Goal: Information Seeking & Learning: Learn about a topic

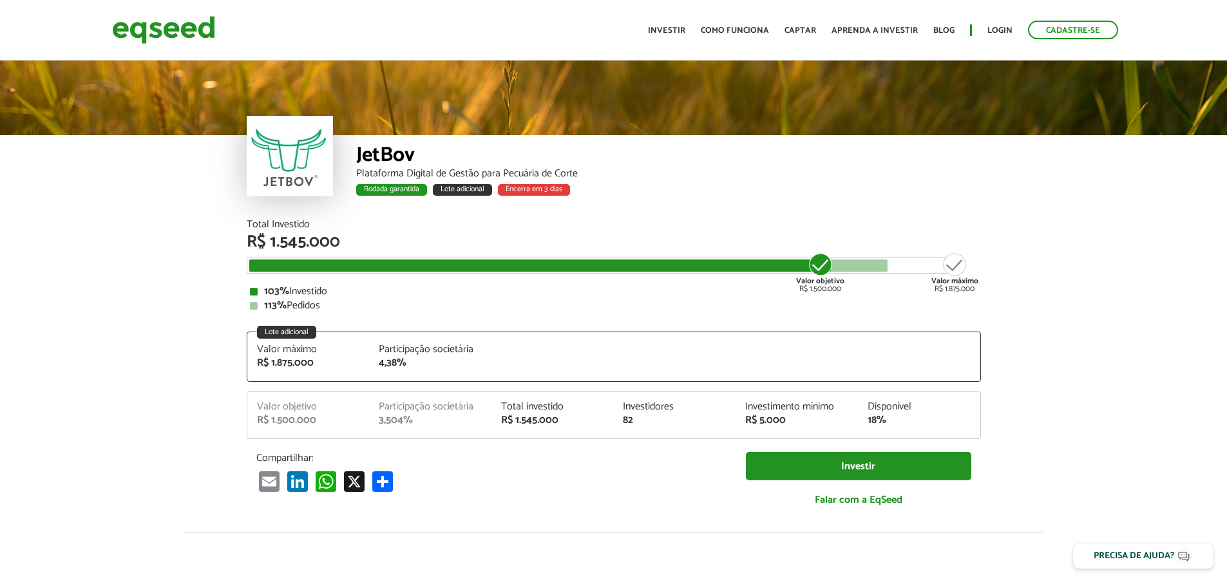
scroll to position [1668, 0]
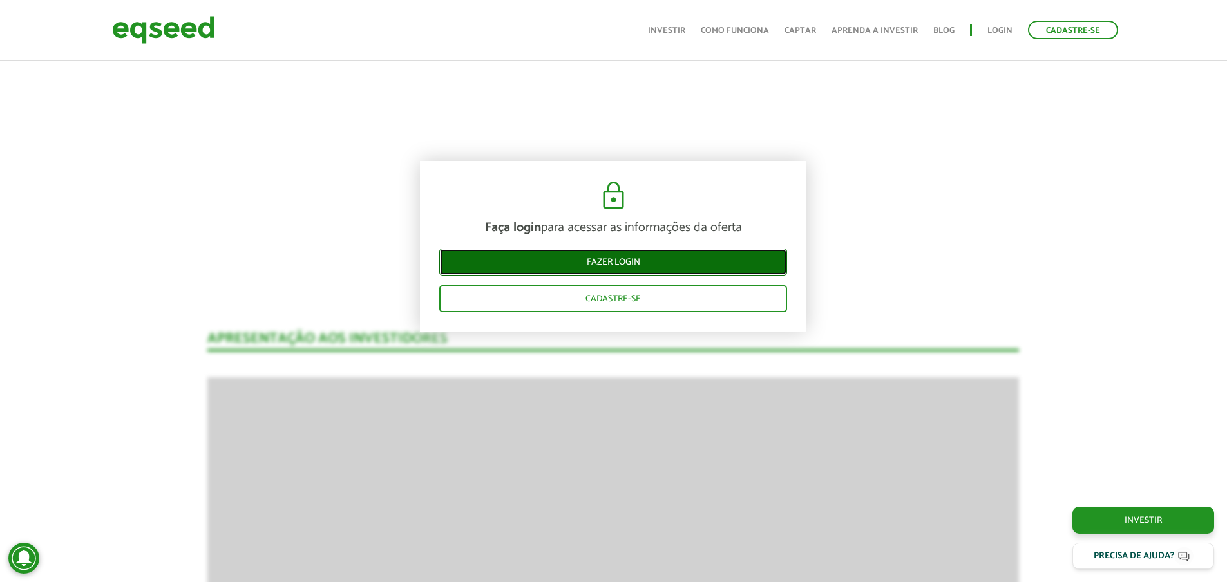
click at [611, 264] on link "Fazer login" at bounding box center [613, 262] width 348 height 27
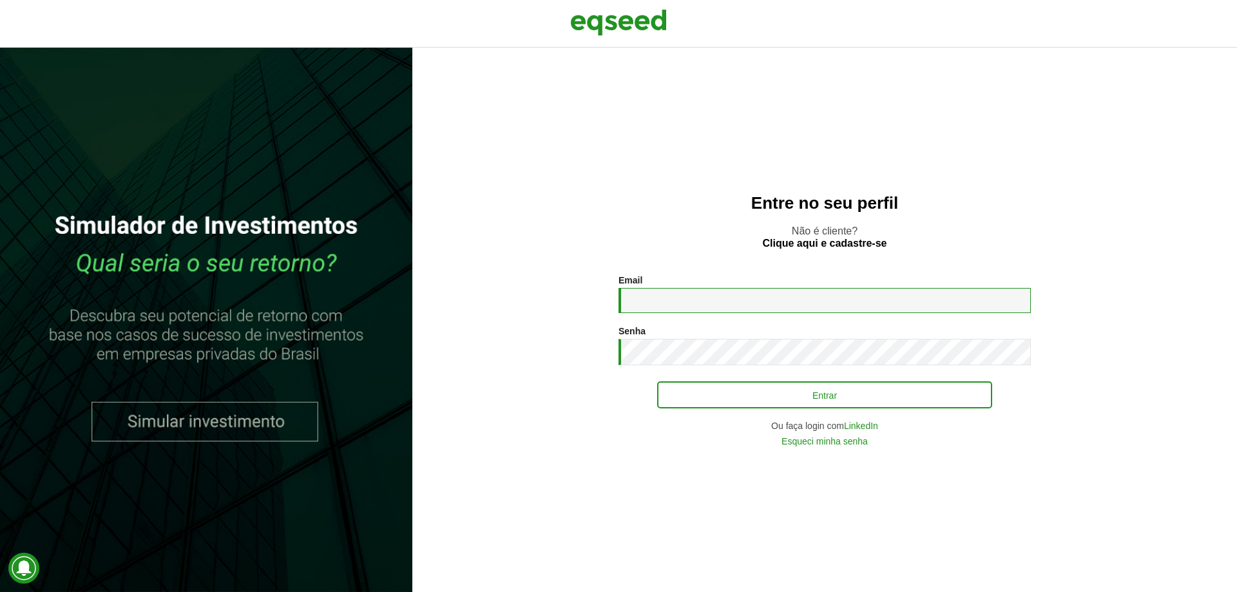
type input "**********"
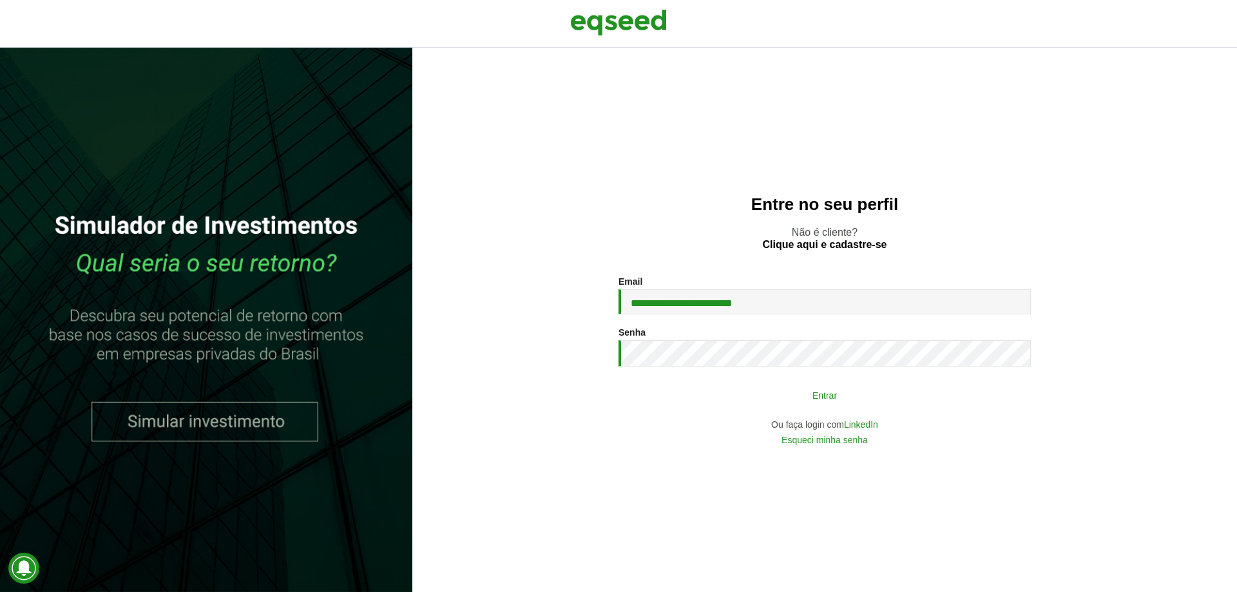
click at [710, 406] on button "Entrar" at bounding box center [824, 395] width 335 height 24
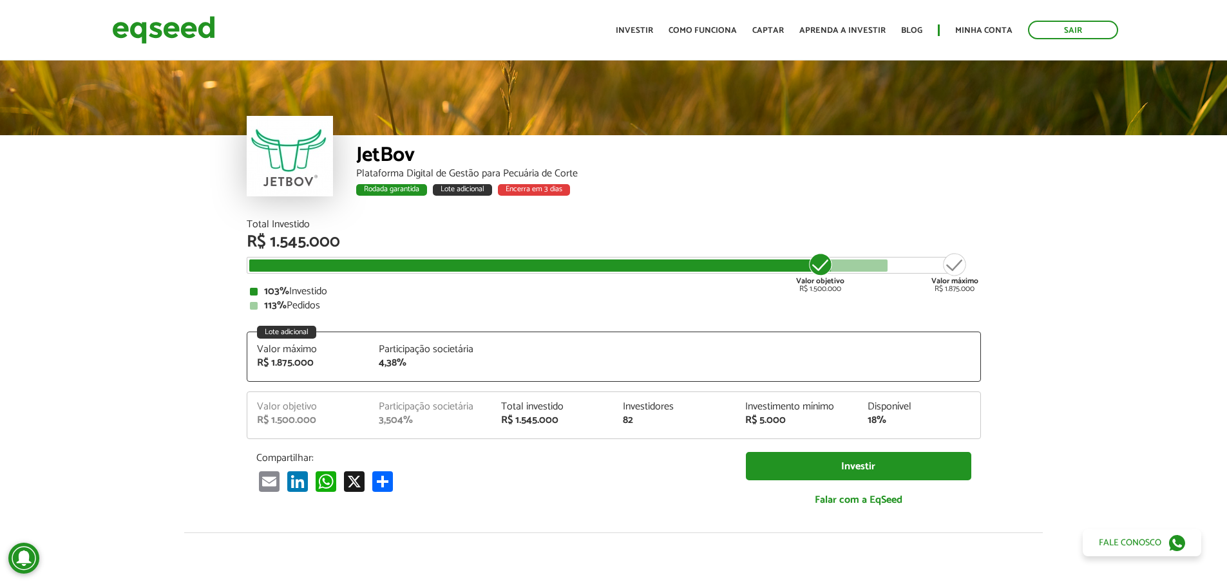
drag, startPoint x: 1020, startPoint y: 295, endPoint x: 1024, endPoint y: 158, distance: 136.6
click at [645, 35] on link "Investir" at bounding box center [634, 30] width 37 height 8
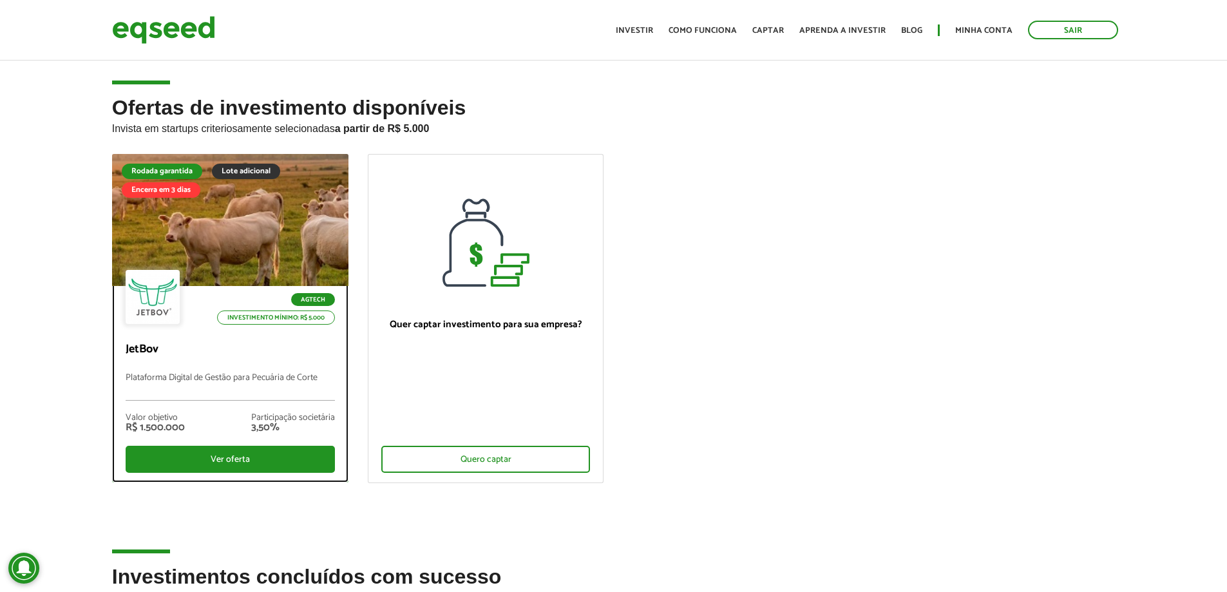
click at [225, 235] on div at bounding box center [229, 220] width 283 height 158
click at [233, 254] on div at bounding box center [229, 220] width 283 height 158
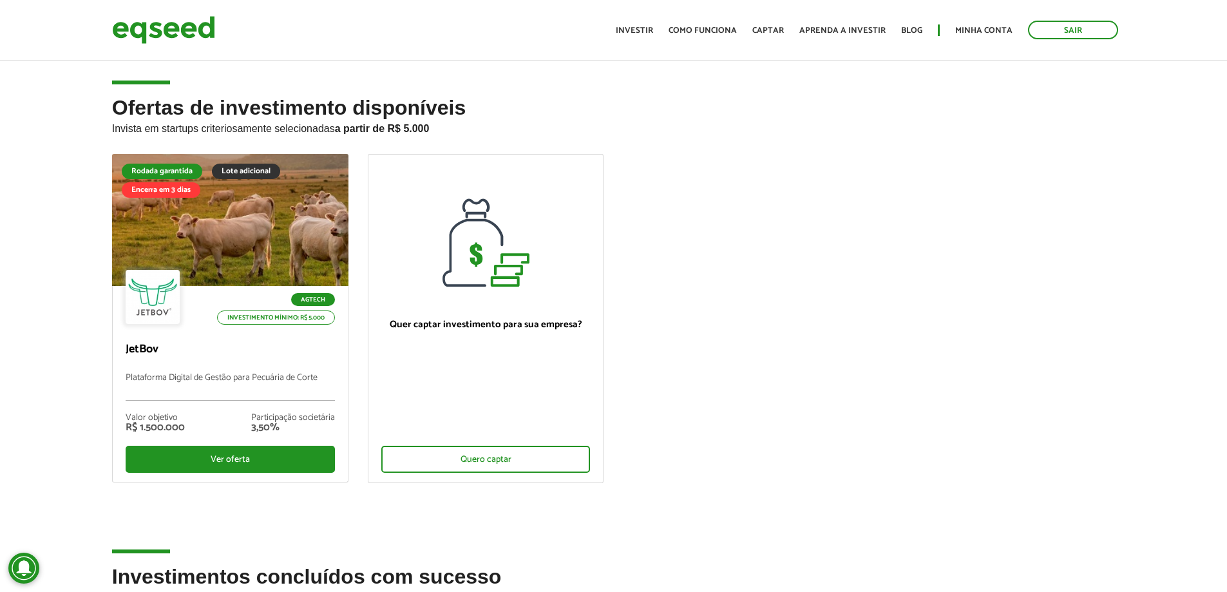
drag, startPoint x: 583, startPoint y: 486, endPoint x: 569, endPoint y: 162, distance: 324.3
click at [765, 27] on link "Captar" at bounding box center [768, 30] width 32 height 8
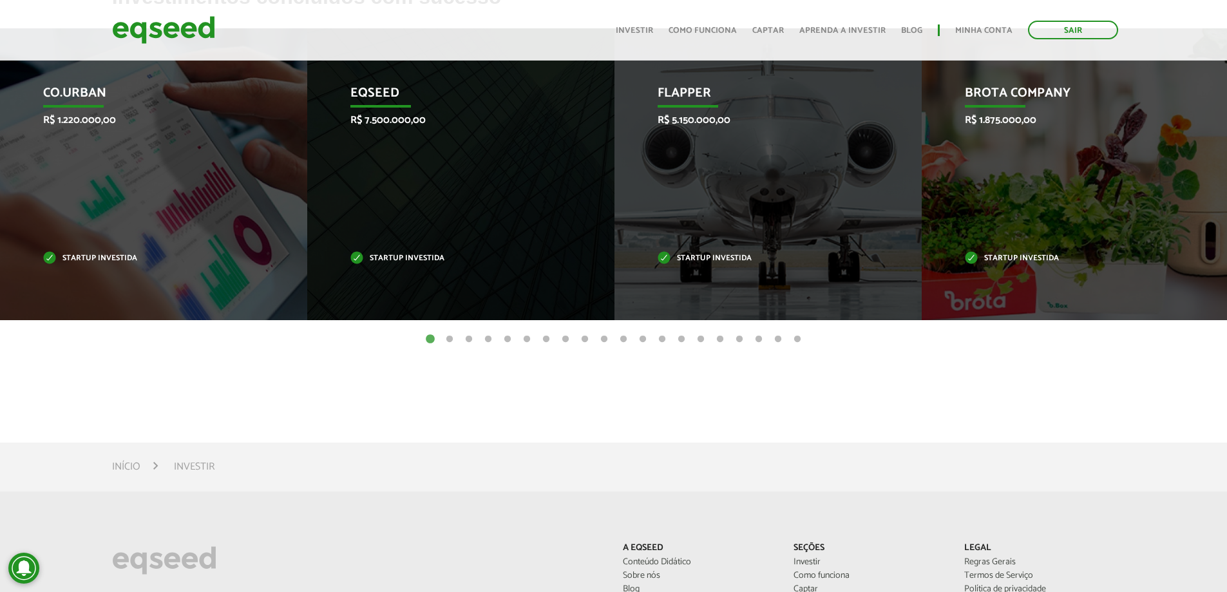
scroll to position [322, 0]
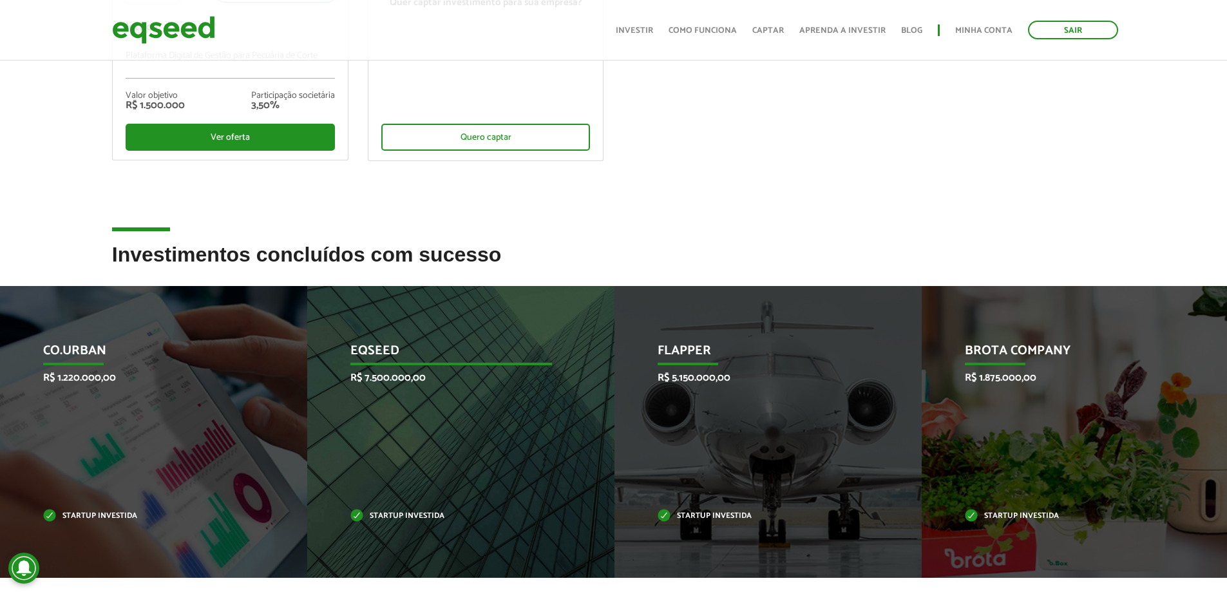
click at [419, 389] on div "EqSeed R$ 7.500.000,00 Startup investida" at bounding box center [451, 432] width 288 height 292
click at [413, 517] on p "Startup investida" at bounding box center [451, 516] width 202 height 7
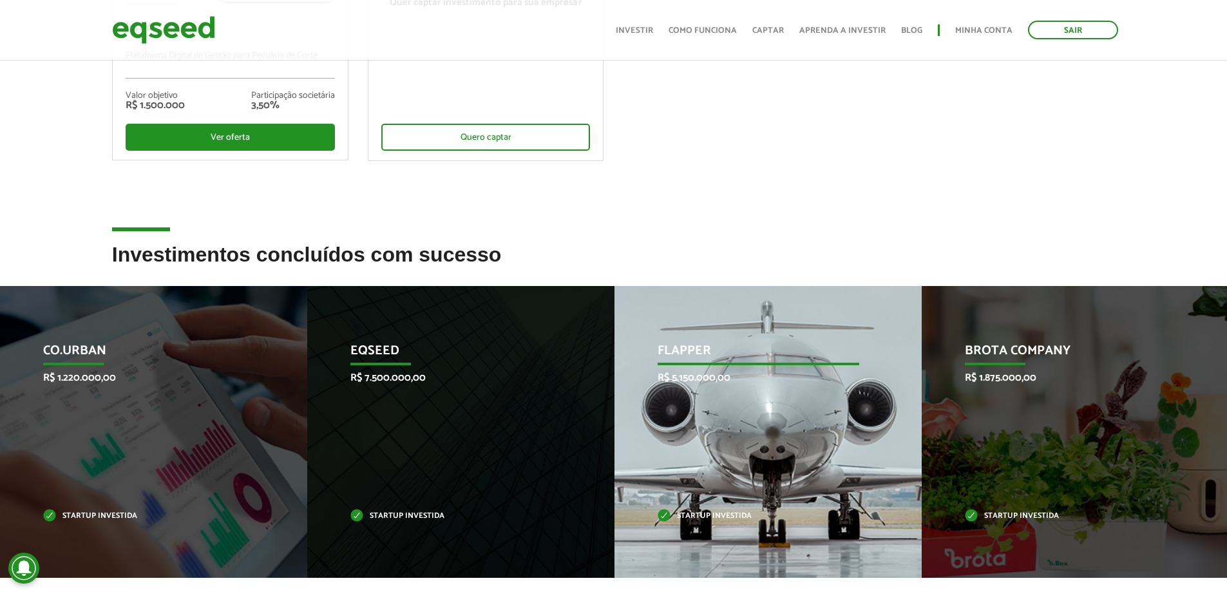
click at [662, 499] on div "Flapper R$ 5.150.000,00 Startup investida" at bounding box center [759, 432] width 288 height 292
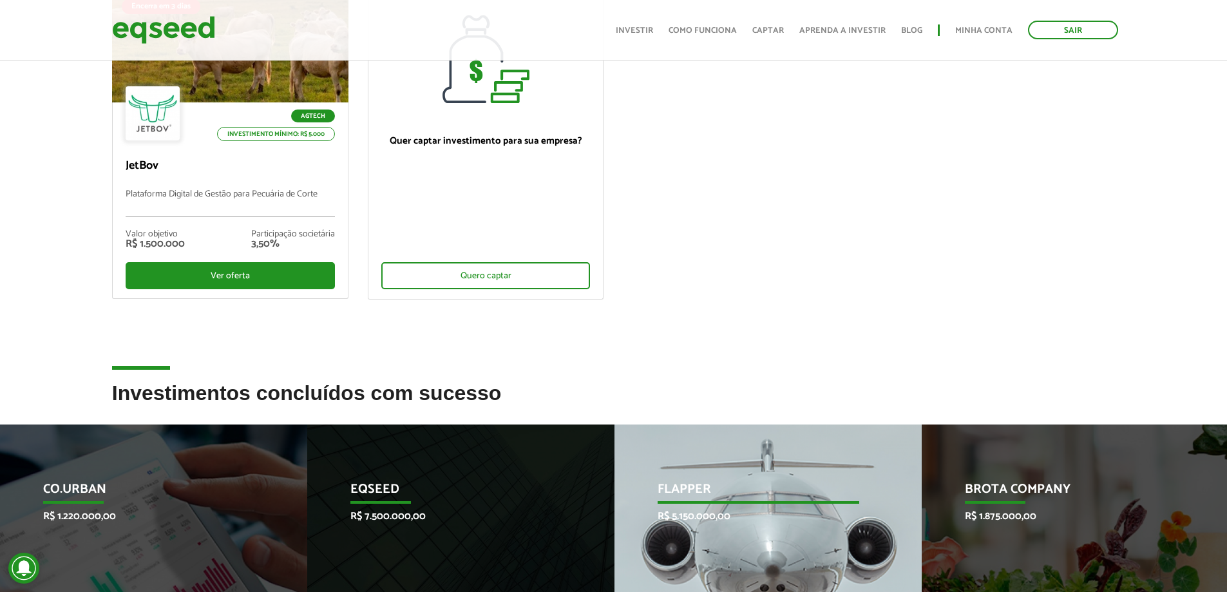
scroll to position [0, 0]
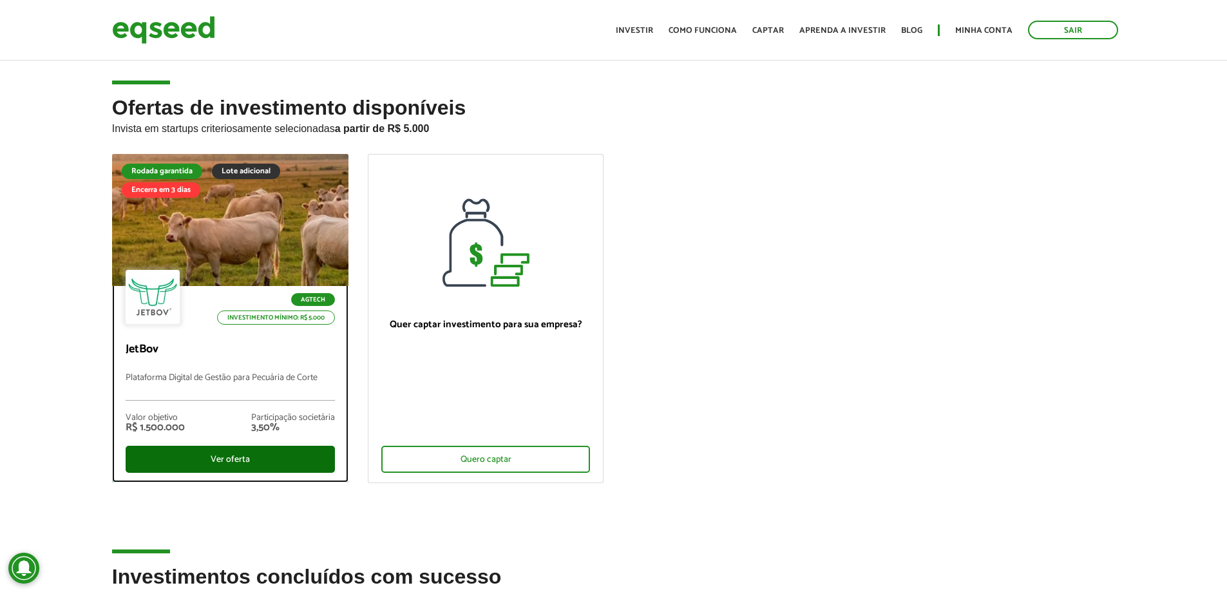
click at [289, 457] on div "Ver oferta" at bounding box center [230, 459] width 209 height 27
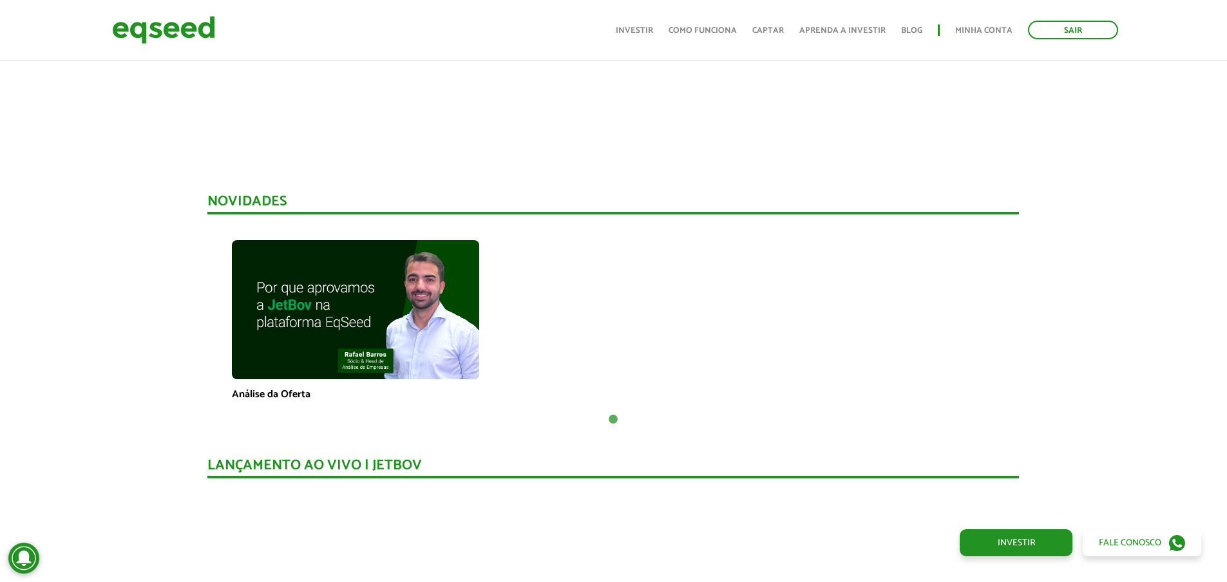
scroll to position [827, 0]
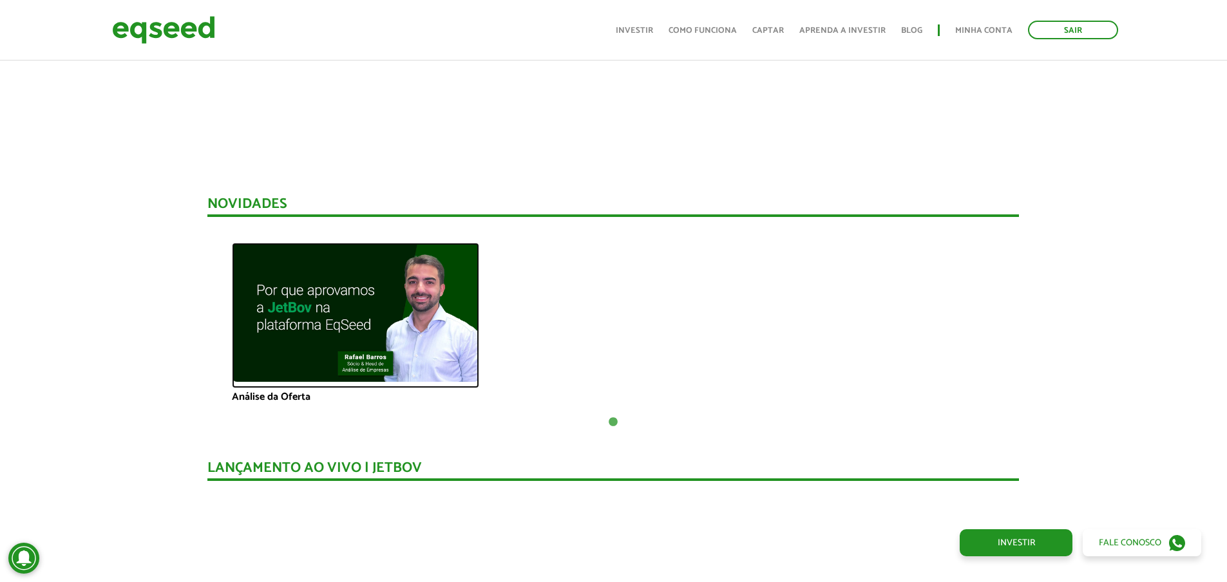
click at [303, 334] on img at bounding box center [355, 312] width 247 height 139
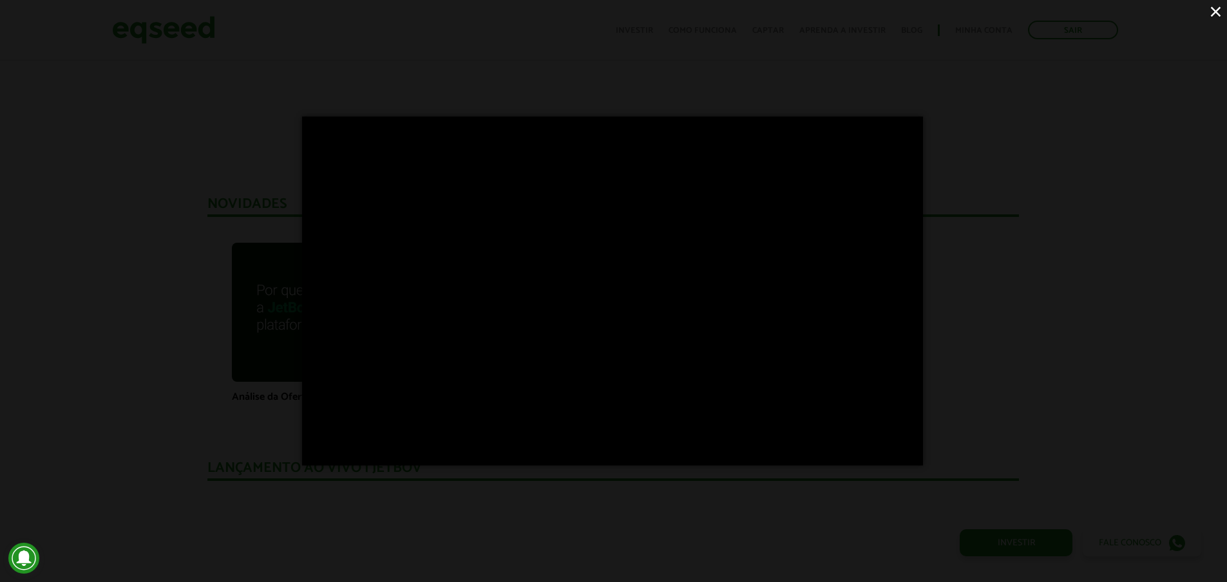
click at [235, 126] on div "×" at bounding box center [613, 291] width 1227 height 582
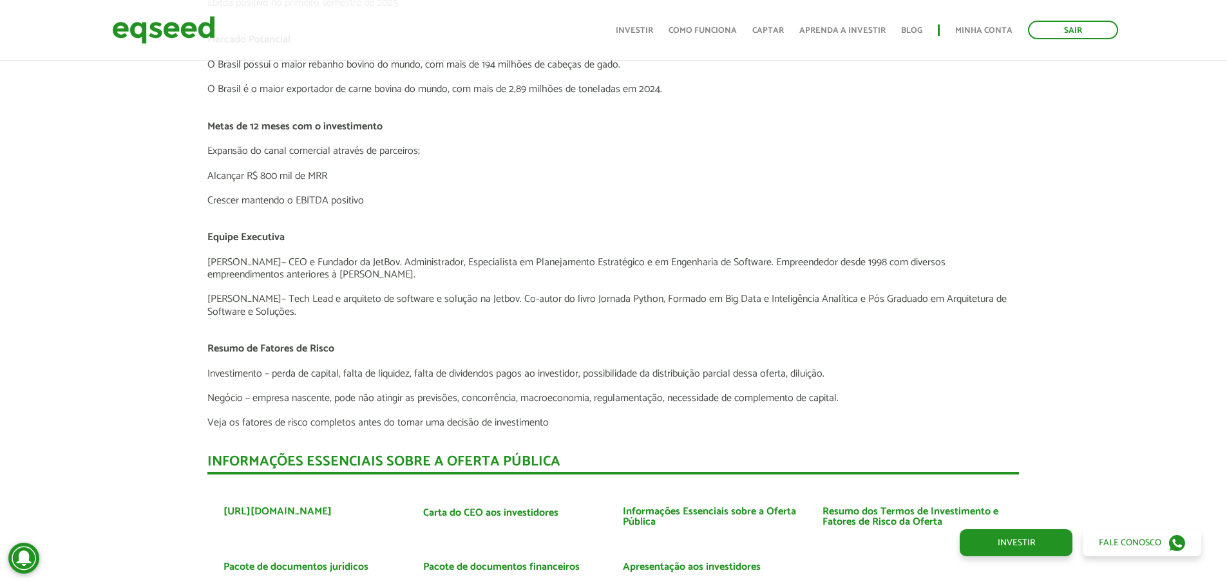
scroll to position [2759, 0]
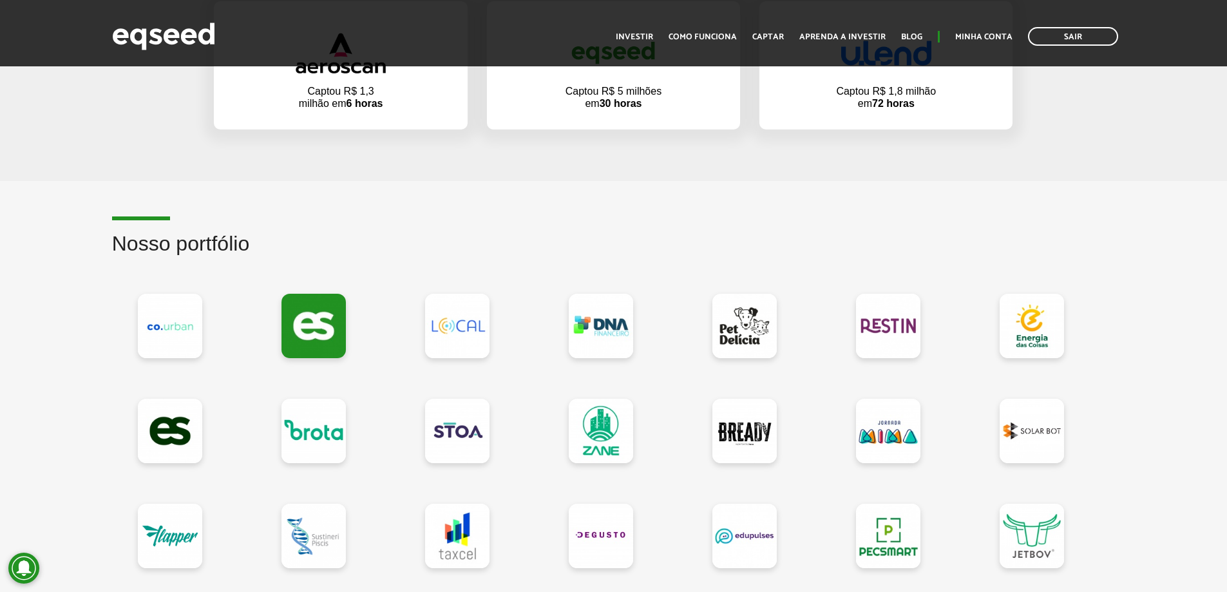
scroll to position [1031, 0]
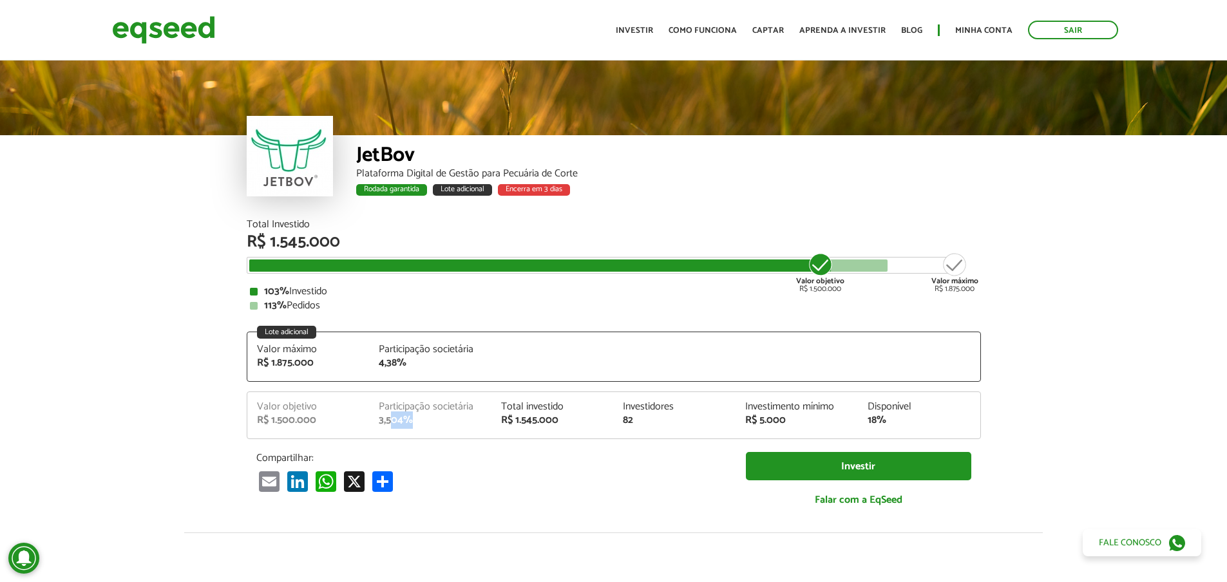
drag, startPoint x: 429, startPoint y: 423, endPoint x: 392, endPoint y: 428, distance: 37.0
click at [392, 426] on div "3,504%" at bounding box center [430, 420] width 103 height 10
click at [420, 386] on div "Total Investido R$ 1.545.000 Valor objetivo R$ 1.500.000 Valor máximo R$ 1.875.…" at bounding box center [614, 370] width 734 height 301
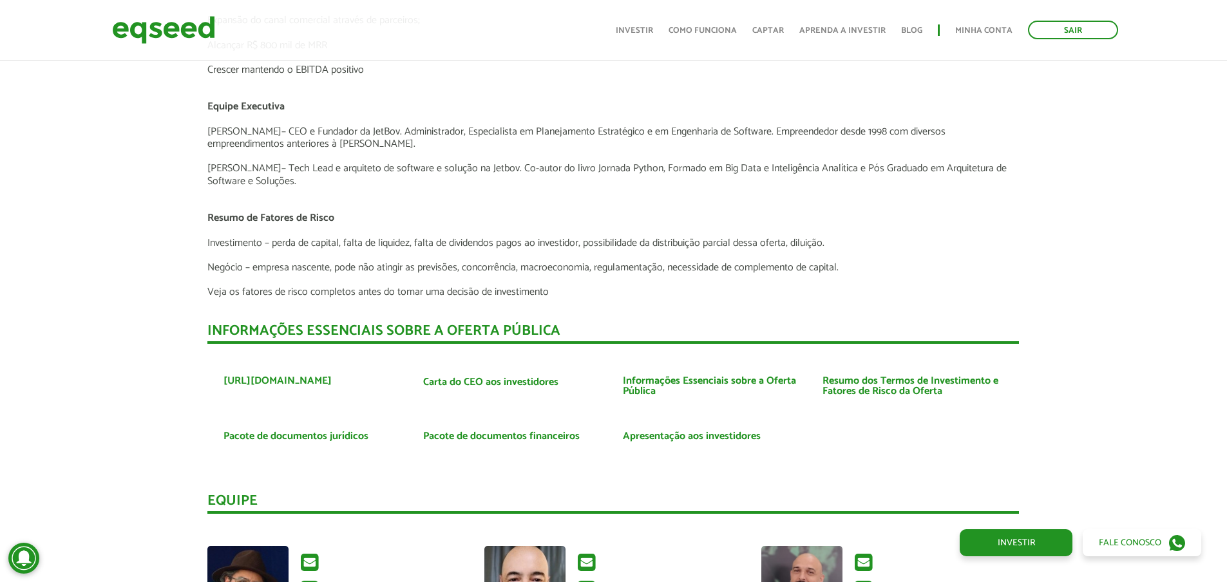
scroll to position [2899, 0]
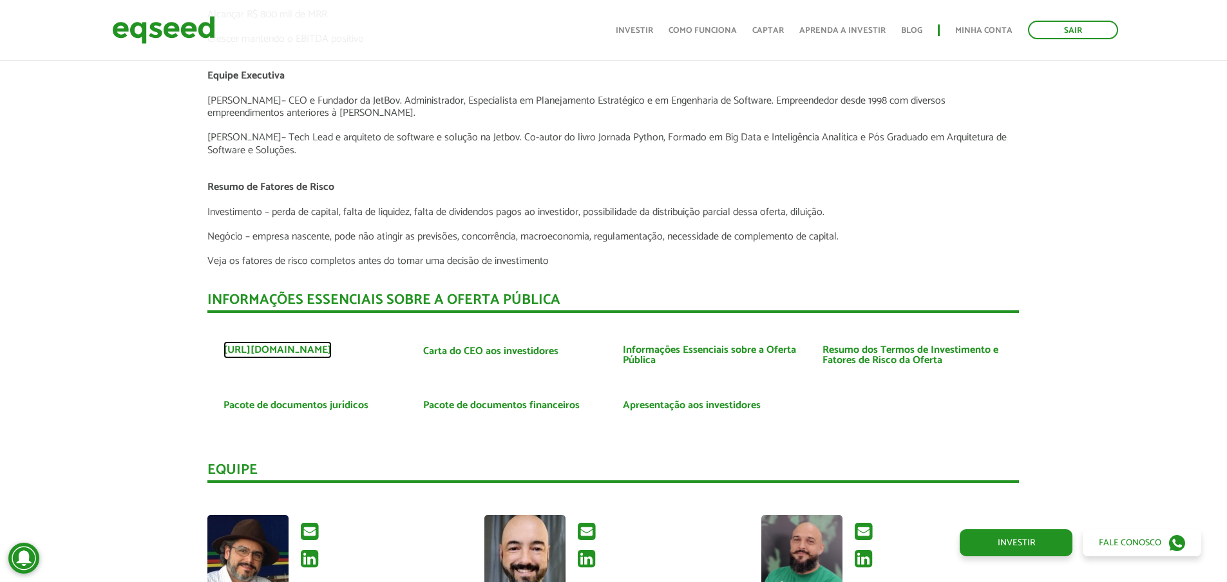
click at [323, 345] on link "https://www.jetbov.com" at bounding box center [278, 350] width 108 height 10
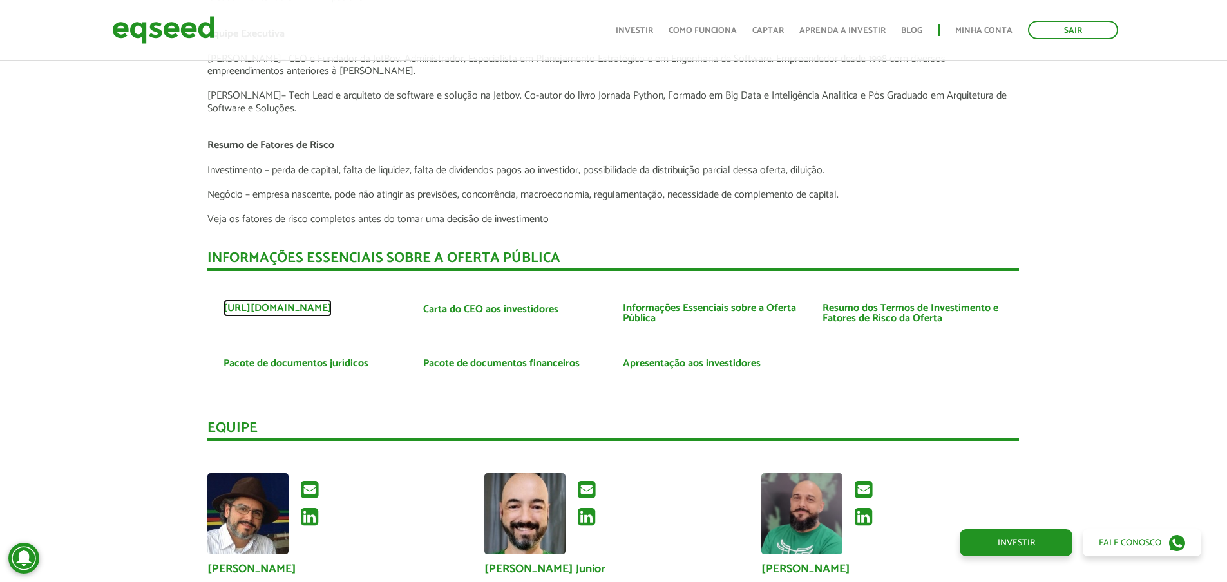
scroll to position [3027, 0]
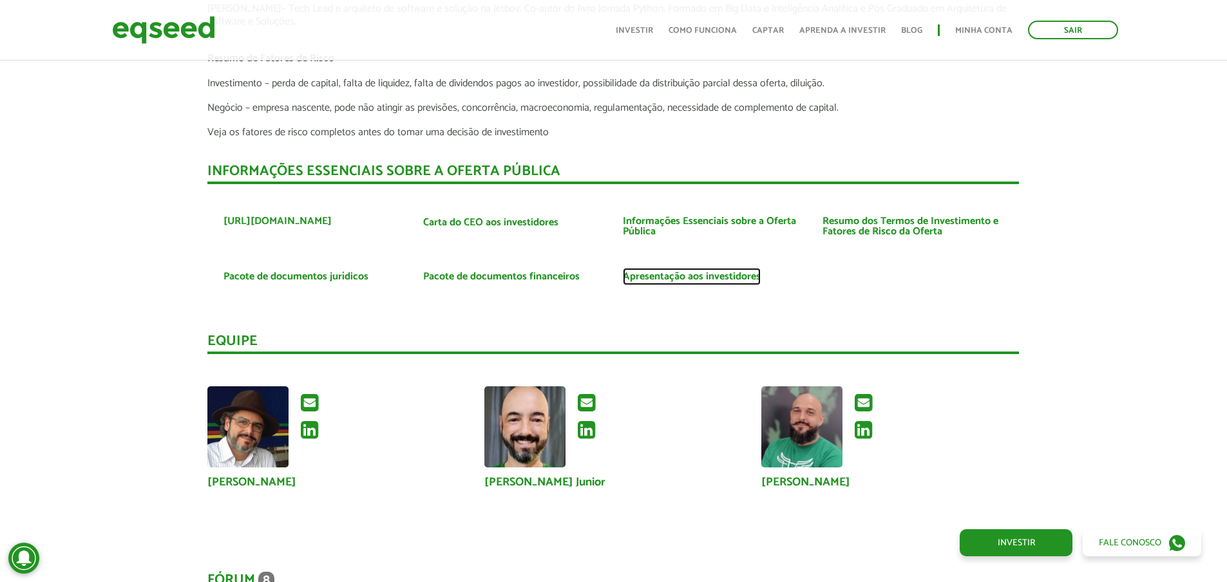
click at [661, 276] on link "Apresentação aos investidores" at bounding box center [692, 277] width 138 height 10
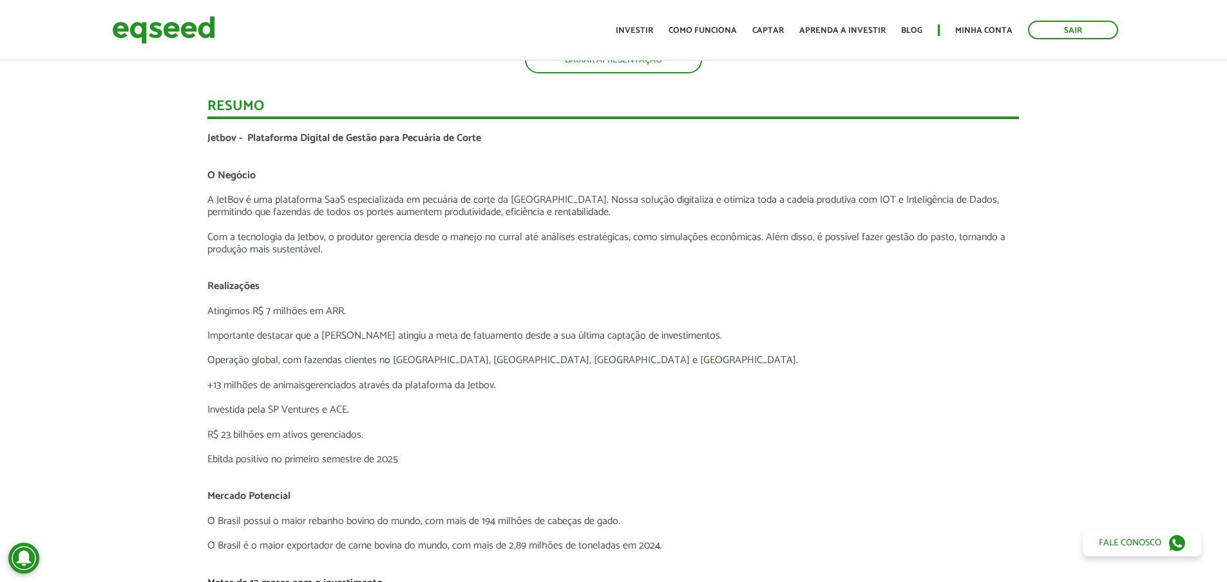
scroll to position [0, 0]
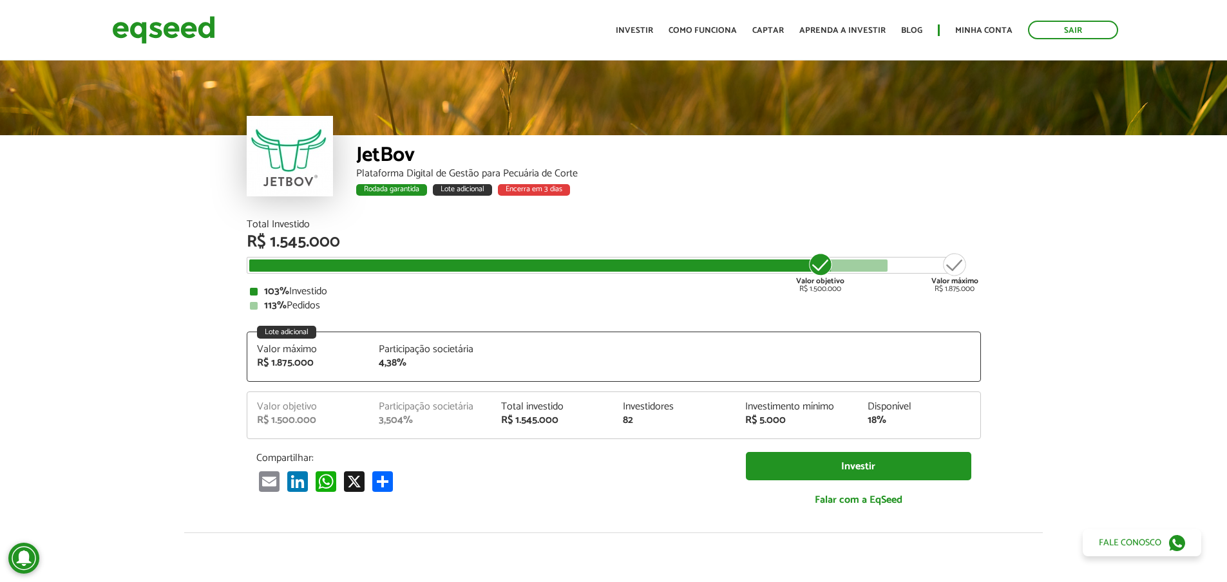
drag, startPoint x: 682, startPoint y: 475, endPoint x: 659, endPoint y: 79, distance: 397.5
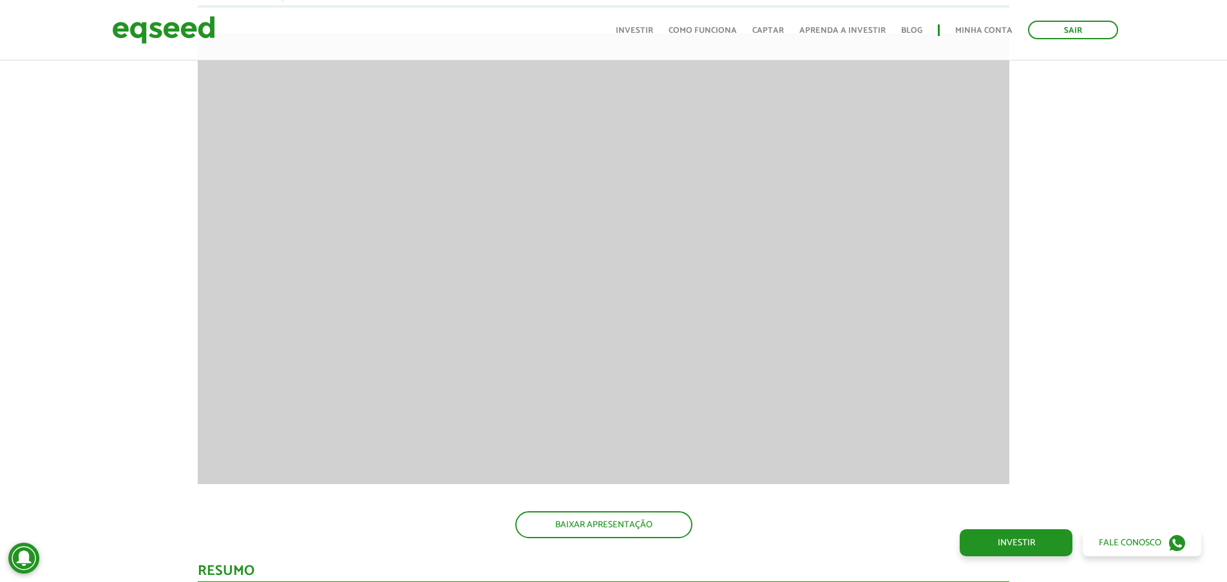
scroll to position [0, 10]
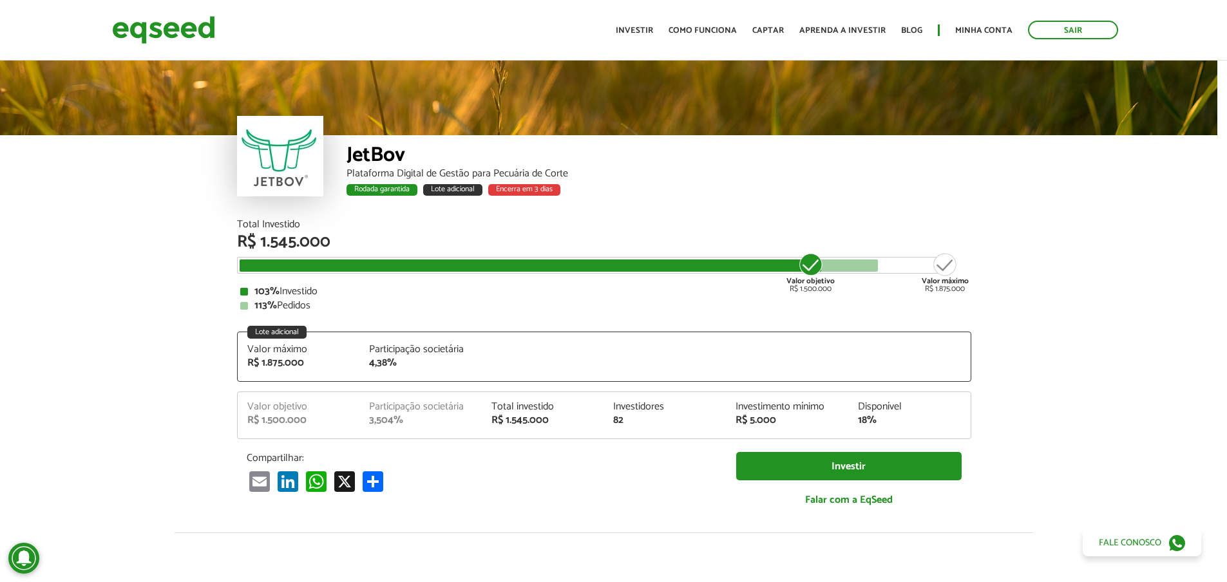
drag, startPoint x: 522, startPoint y: 370, endPoint x: 598, endPoint y: 59, distance: 320.3
click at [834, 27] on link "Aprenda a investir" at bounding box center [842, 30] width 86 height 8
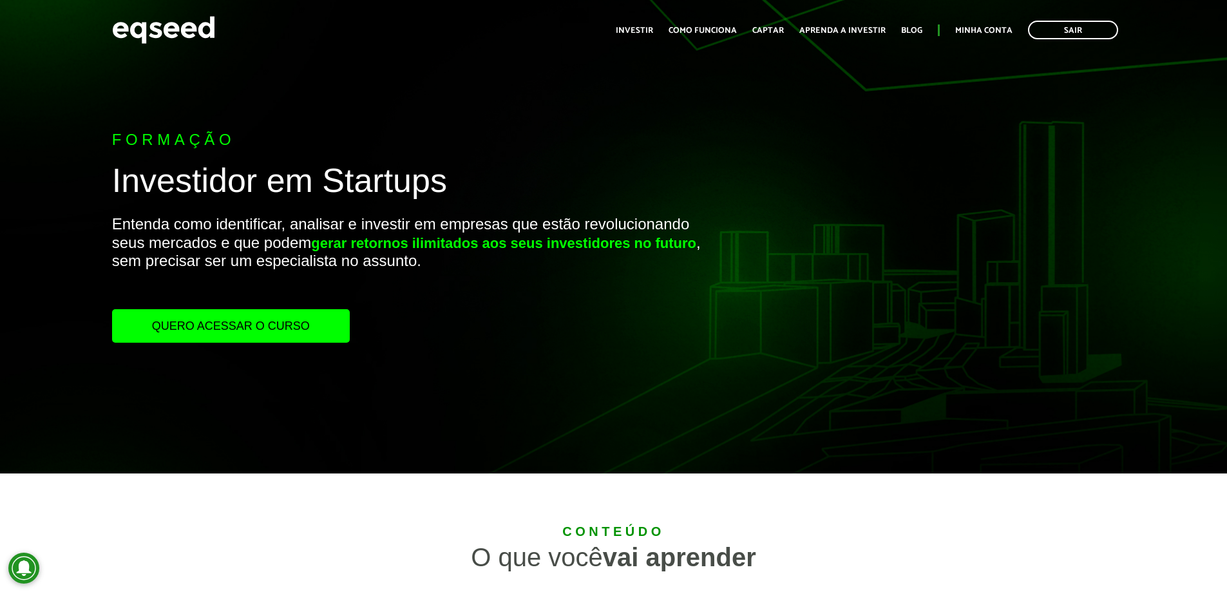
click at [184, 325] on link "Quero acessar o curso" at bounding box center [231, 325] width 238 height 33
drag, startPoint x: 534, startPoint y: 443, endPoint x: 534, endPoint y: 189, distance: 254.4
